Goal: Task Accomplishment & Management: Use online tool/utility

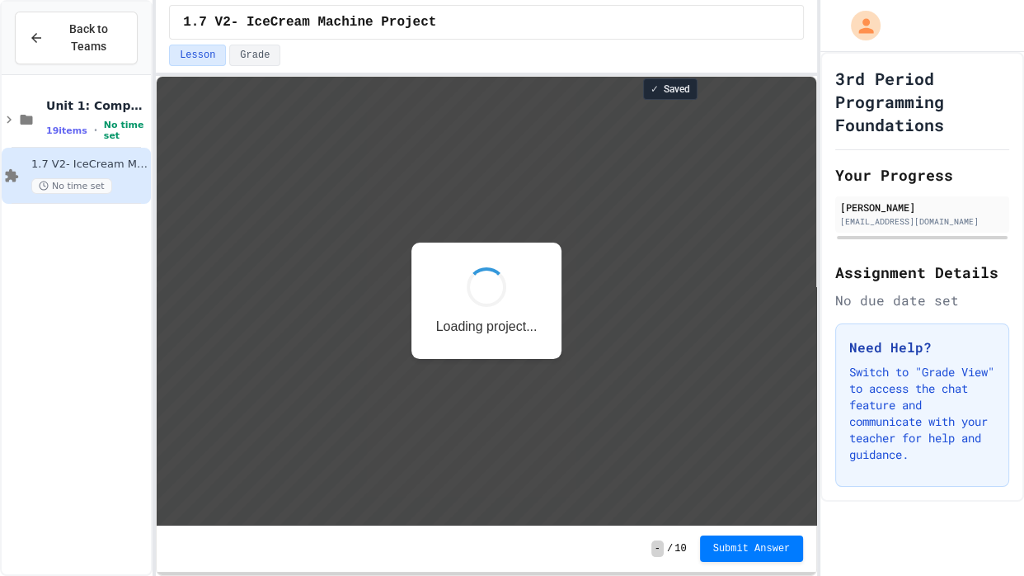
scroll to position [1, 0]
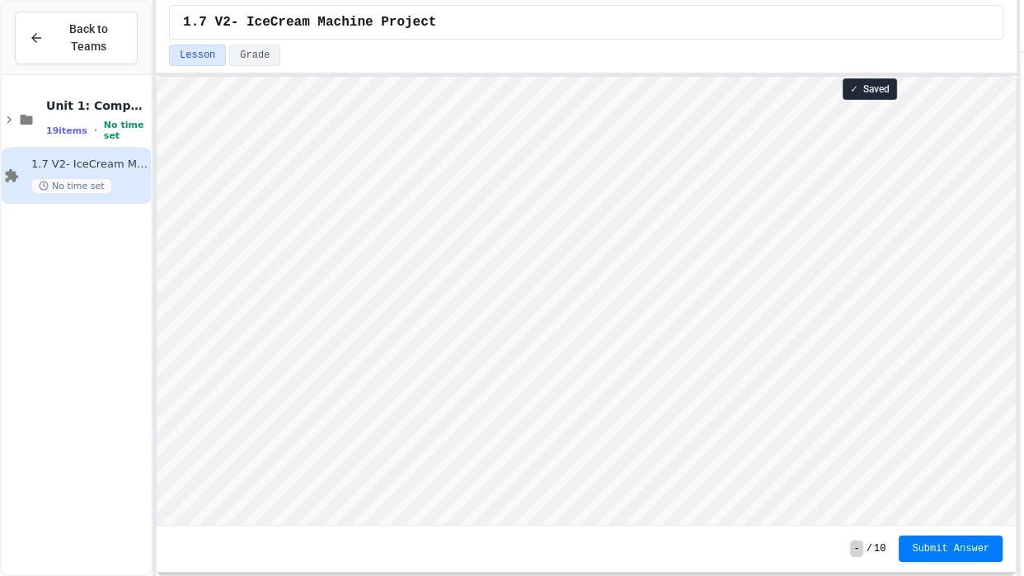
click at [1023, 309] on div "Back to Teams Unit 1: Computational Thinking & Problem Solving 19 items • No ti…" at bounding box center [512, 288] width 1024 height 576
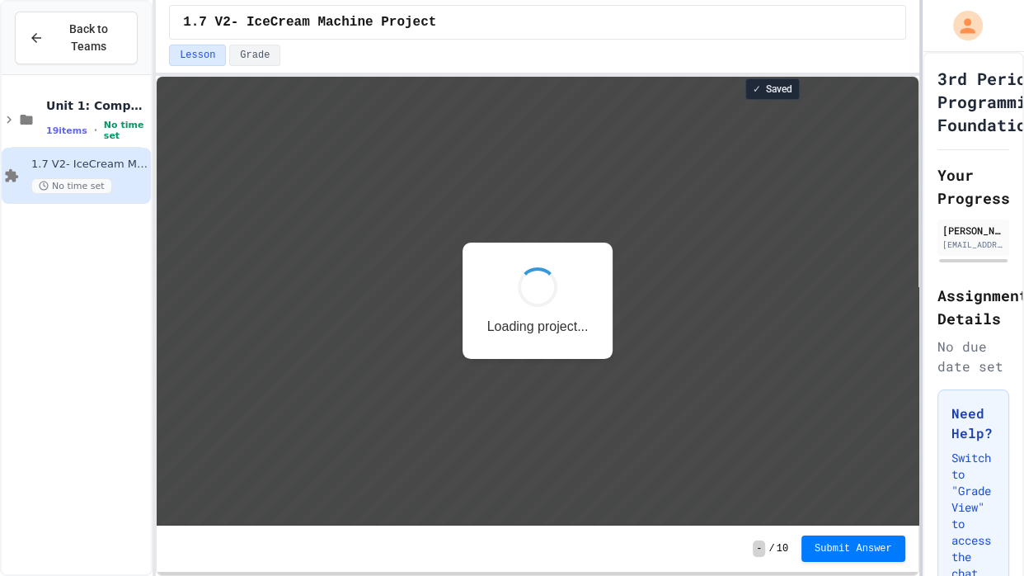
scroll to position [1, 0]
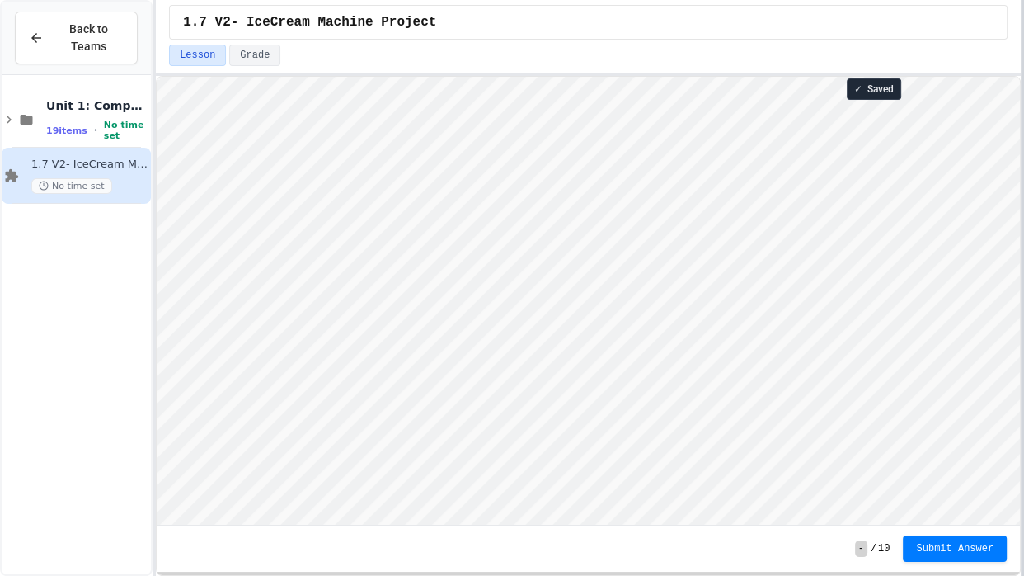
click at [1023, 240] on div at bounding box center [1022, 288] width 3 height 576
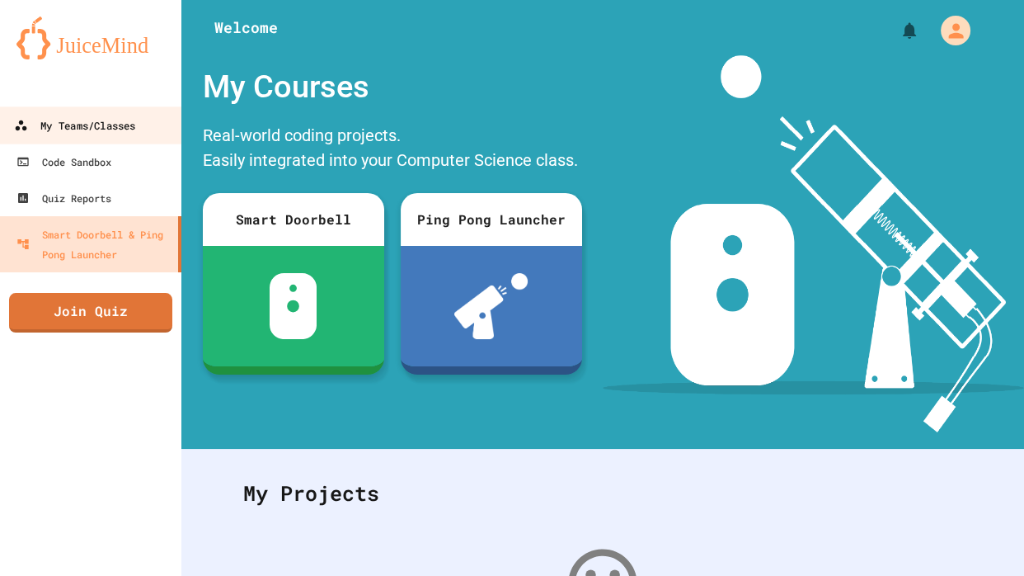
click at [61, 129] on div "My Teams/Classes" at bounding box center [74, 125] width 121 height 21
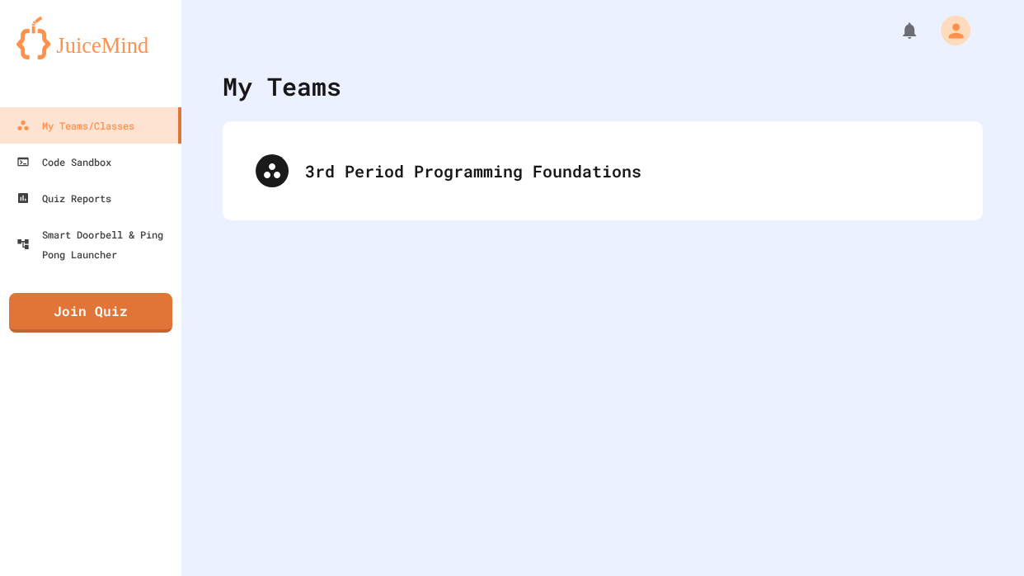
click at [270, 206] on div "3rd Period Programming Foundations" at bounding box center [603, 170] width 760 height 99
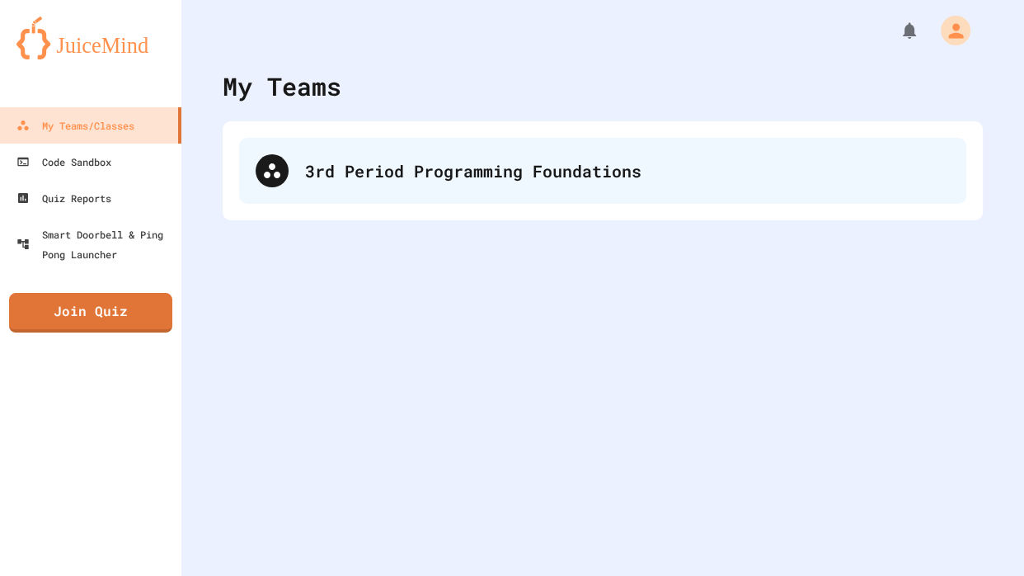
click at [346, 176] on div "3rd Period Programming Foundations" at bounding box center [627, 170] width 645 height 25
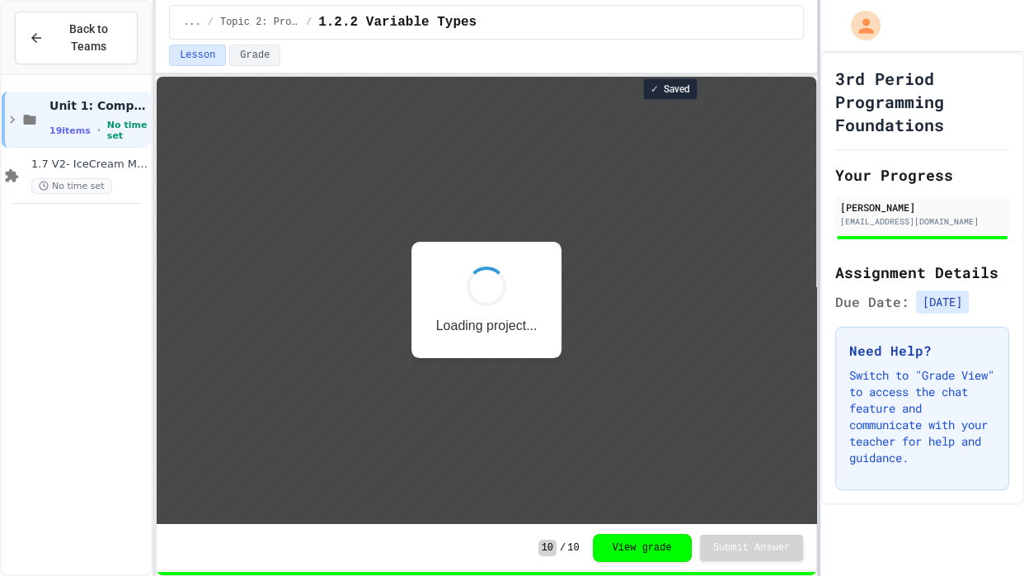
scroll to position [1, 0]
click at [1023, 253] on div "Back to Teams Unit 1: Computational Thinking & Problem Solving 19 items • No ti…" at bounding box center [512, 288] width 1024 height 576
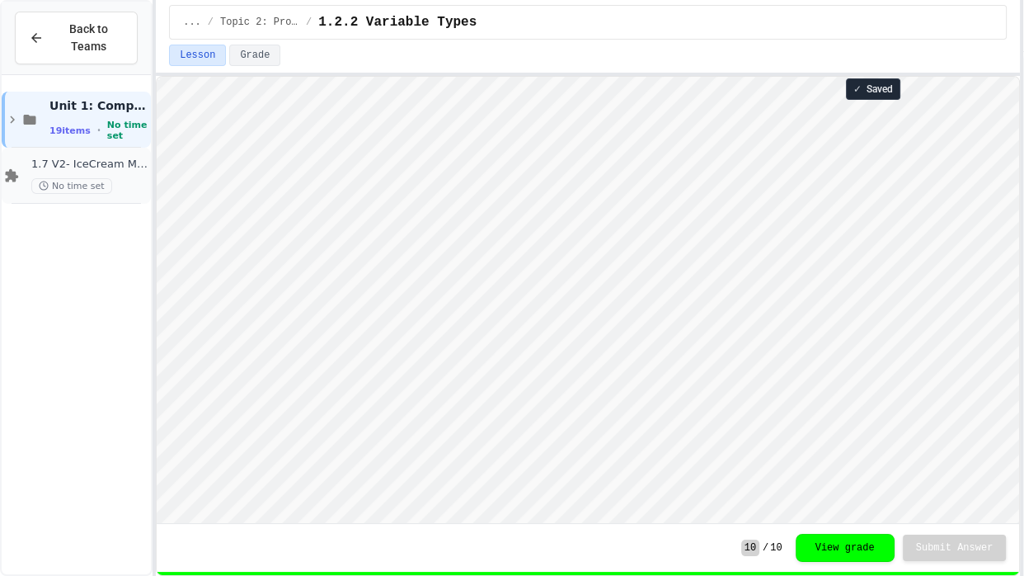
click at [127, 162] on span "1.7 V2- IceCream Machine Project" at bounding box center [89, 165] width 116 height 14
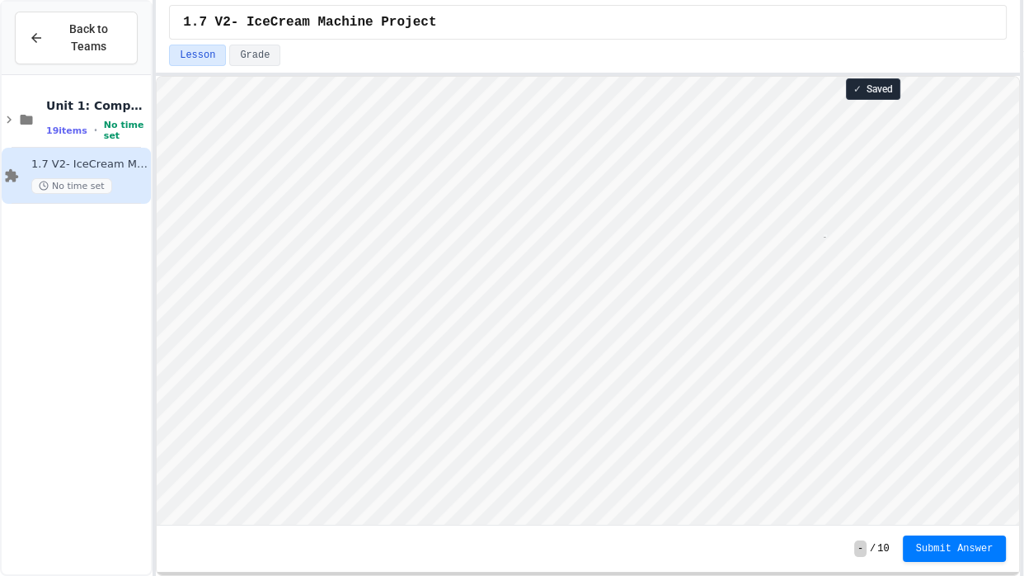
scroll to position [1, 58]
type textarea "**********"
type textarea "*"
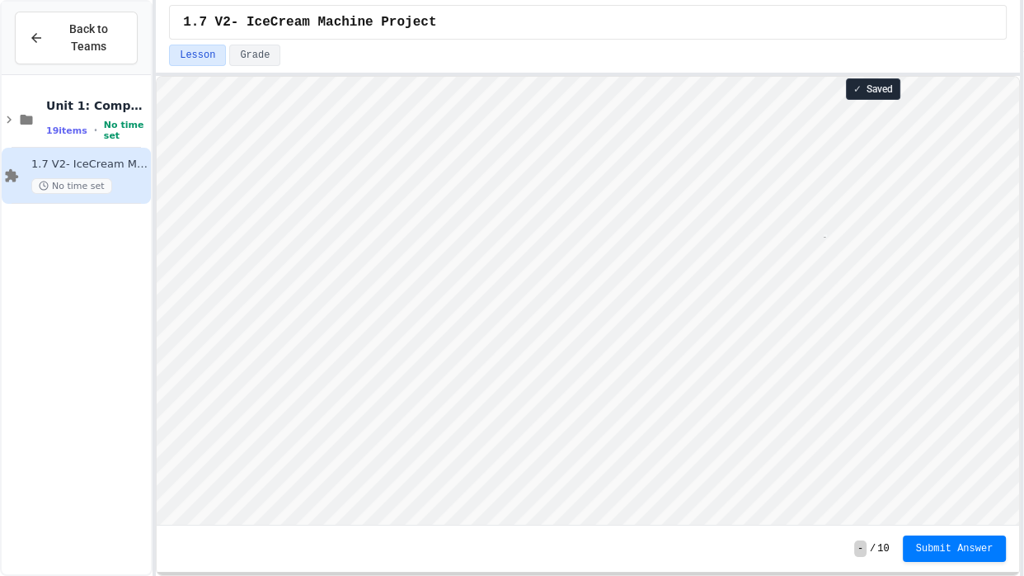
type textarea "**********"
type textarea "*"
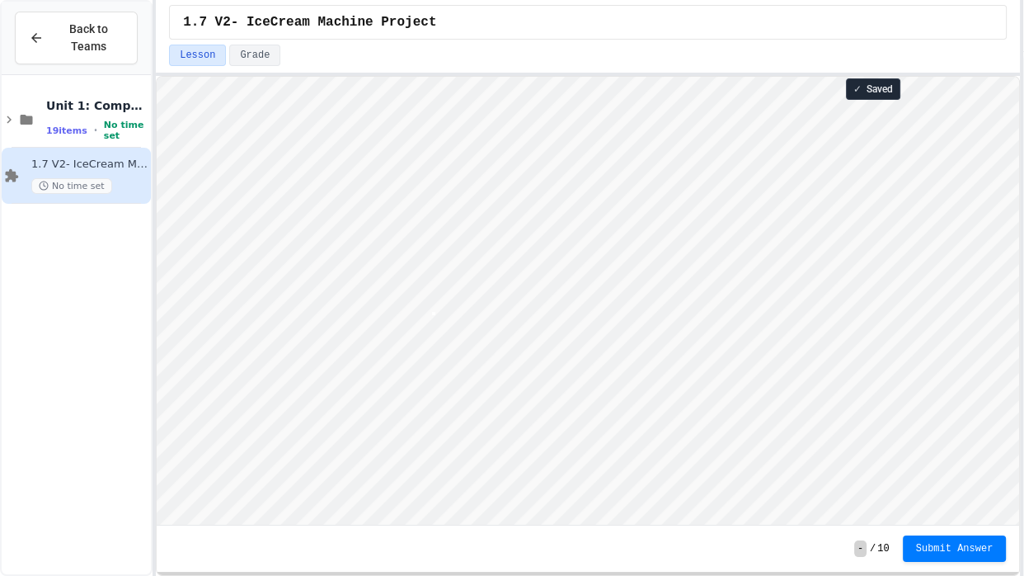
scroll to position [1, 4]
type textarea "*"
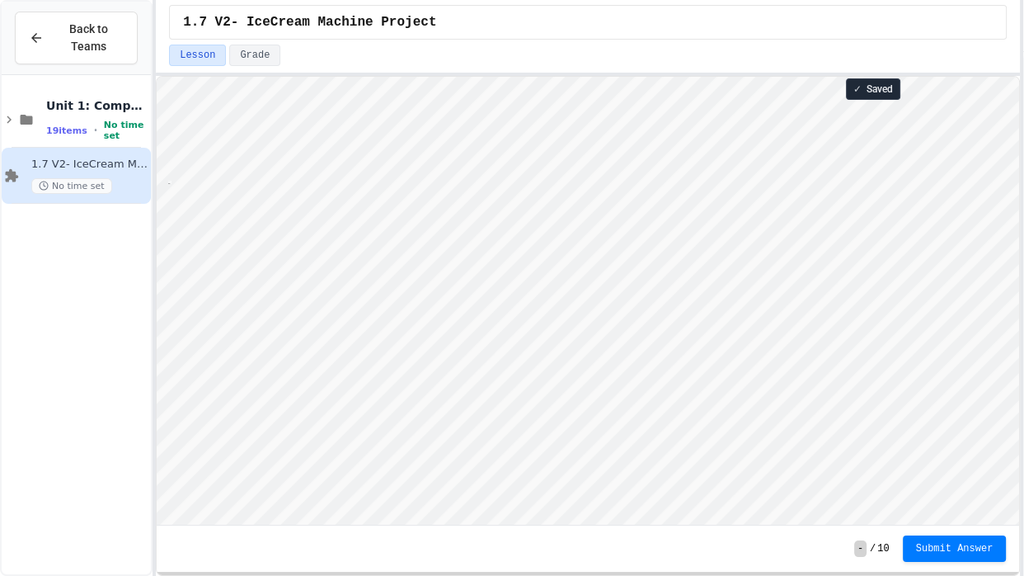
type textarea "***"
type textarea "*"
type textarea "***"
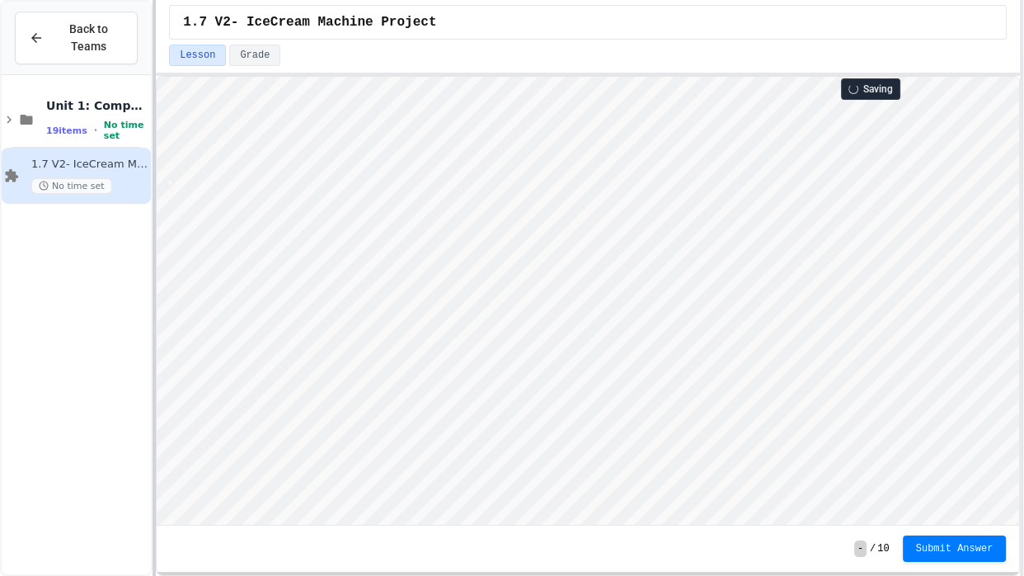
scroll to position [1, 0]
click at [920, 548] on span "Submit Answer" at bounding box center [955, 546] width 78 height 13
